Goal: Navigation & Orientation: Find specific page/section

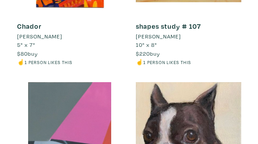
scroll to position [8495, 0]
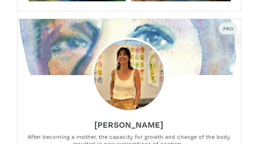
scroll to position [5198, 0]
